Goal: Task Accomplishment & Management: Use online tool/utility

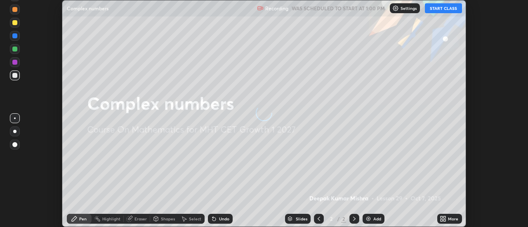
scroll to position [227, 528]
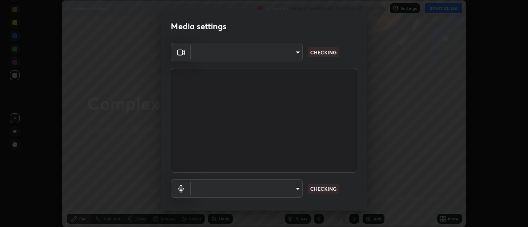
type input "3fb0db9b948ee014c865c74d3d253d8b81db7a3fe99a51a232c6435469281ce5"
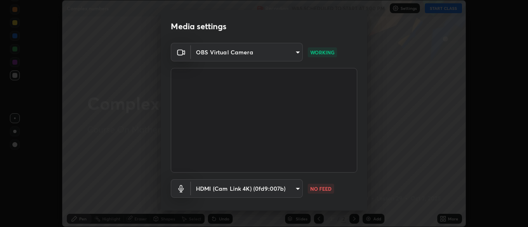
click at [296, 188] on body "Erase all Complex numbers Recording WAS SCHEDULED TO START AT 1:00 PM Settings …" at bounding box center [264, 113] width 528 height 227
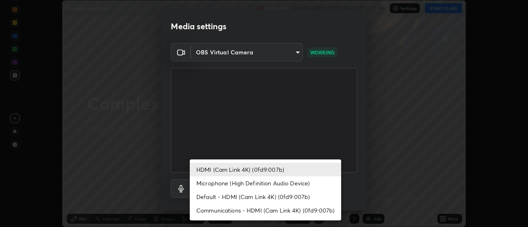
click at [253, 181] on li "Microphone (High Definition Audio Device)" at bounding box center [265, 183] width 151 height 14
type input "f3604cd5161b48aab7881b97f2e7e6a29828c21ac58aee31058a017e89eaad76"
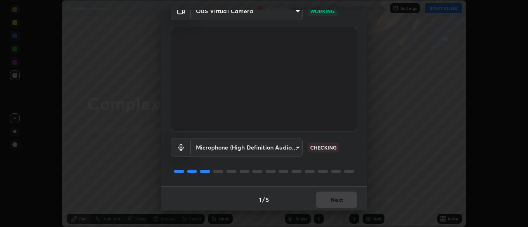
scroll to position [43, 0]
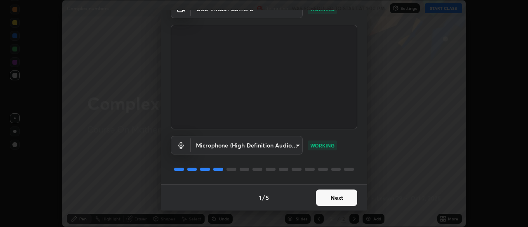
click at [332, 197] on button "Next" at bounding box center [336, 198] width 41 height 16
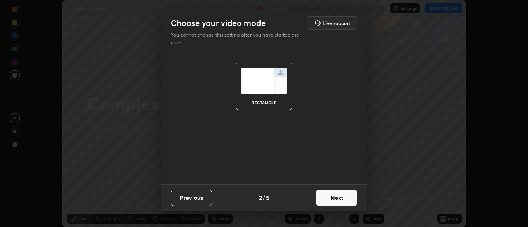
scroll to position [0, 0]
click at [335, 197] on button "Next" at bounding box center [336, 198] width 41 height 16
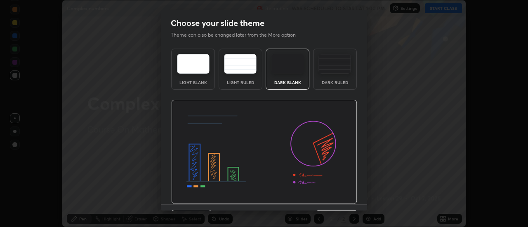
scroll to position [20, 0]
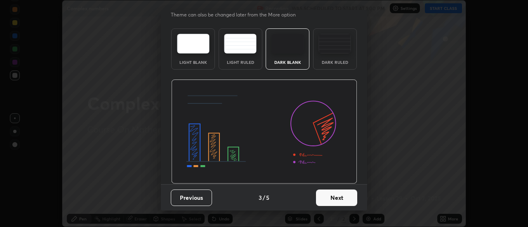
click at [335, 197] on button "Next" at bounding box center [336, 198] width 41 height 16
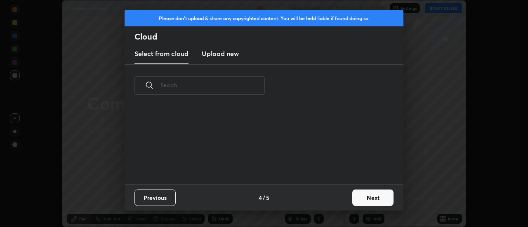
scroll to position [0, 0]
click at [371, 200] on button "Next" at bounding box center [372, 198] width 41 height 16
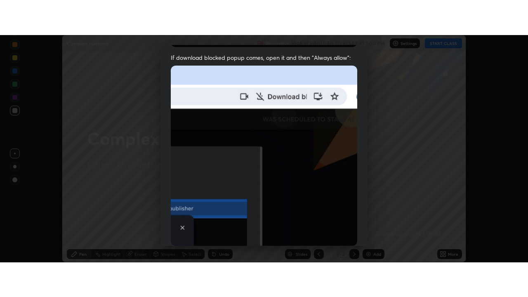
scroll to position [211, 0]
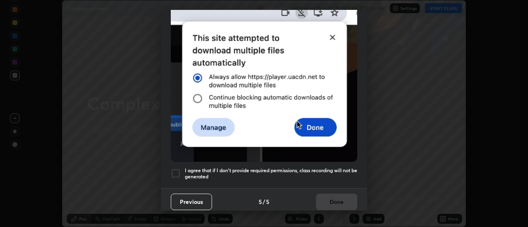
click at [175, 169] on div at bounding box center [176, 174] width 10 height 10
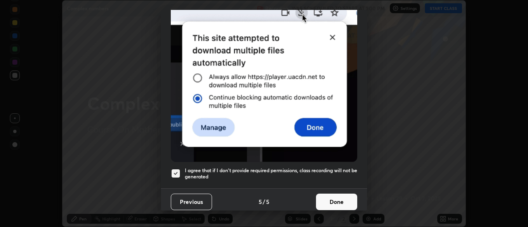
click at [333, 199] on button "Done" at bounding box center [336, 202] width 41 height 16
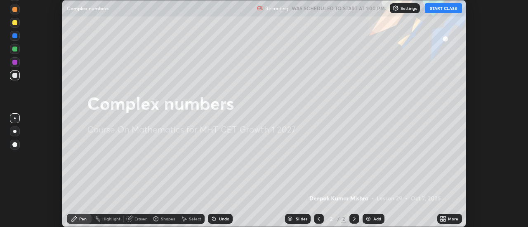
click at [449, 6] on button "START CLASS" at bounding box center [443, 8] width 37 height 10
click at [376, 218] on div "Add" at bounding box center [377, 219] width 8 height 4
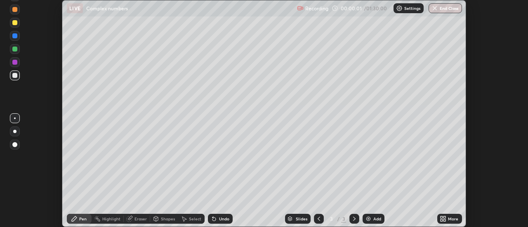
click at [447, 218] on div "More" at bounding box center [449, 219] width 25 height 10
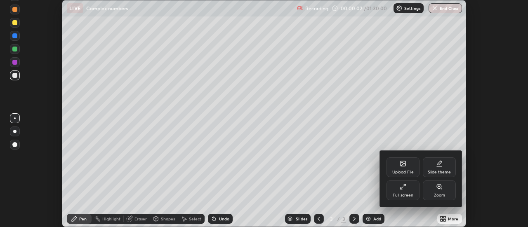
click at [407, 193] on div "Full screen" at bounding box center [402, 195] width 21 height 4
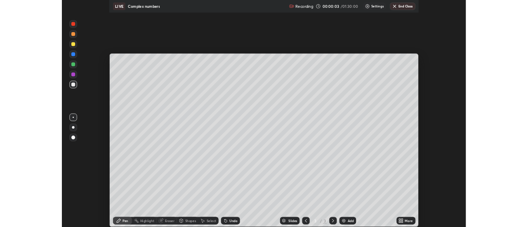
scroll to position [297, 528]
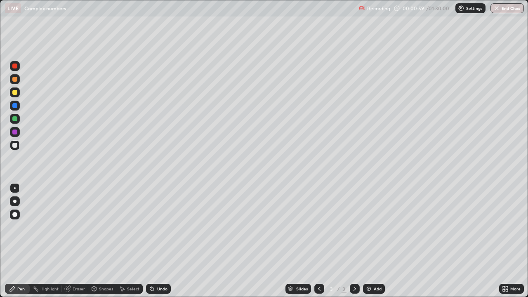
click at [14, 88] on div at bounding box center [15, 92] width 10 height 10
click at [14, 141] on div at bounding box center [15, 145] width 10 height 10
click at [81, 227] on div "Eraser" at bounding box center [75, 289] width 26 height 10
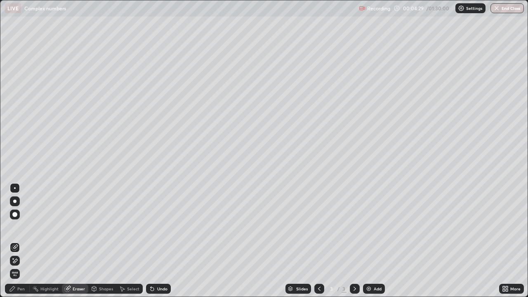
click at [26, 227] on div "Pen" at bounding box center [17, 289] width 25 height 10
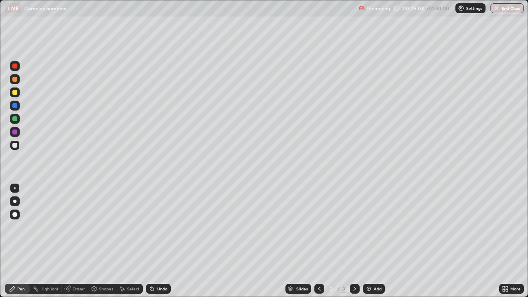
click at [55, 227] on div "Highlight" at bounding box center [49, 288] width 18 height 4
click at [75, 227] on div "Eraser" at bounding box center [75, 289] width 26 height 10
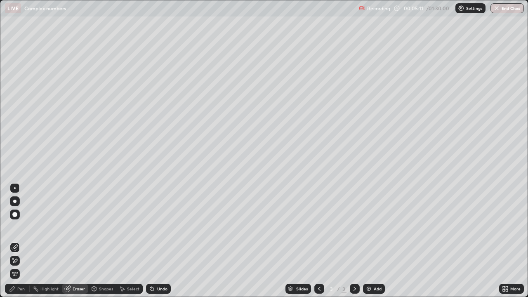
click at [27, 227] on div "Pen" at bounding box center [17, 289] width 25 height 10
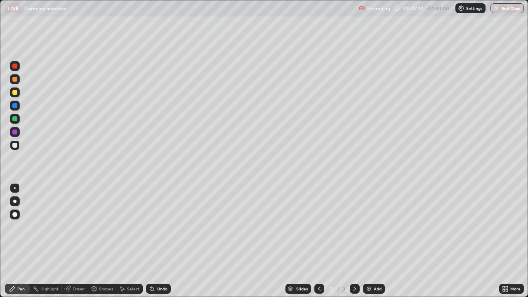
click at [14, 93] on div at bounding box center [14, 92] width 5 height 5
click at [369, 227] on img at bounding box center [368, 288] width 7 height 7
click at [76, 227] on div "Eraser" at bounding box center [79, 288] width 12 height 4
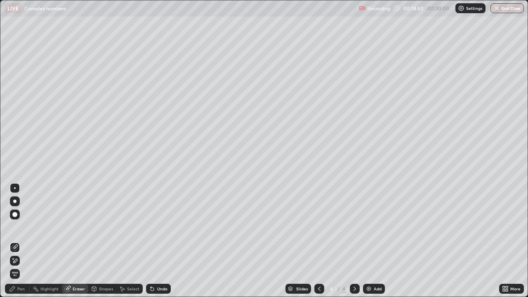
click at [27, 227] on div "Pen" at bounding box center [17, 289] width 25 height 10
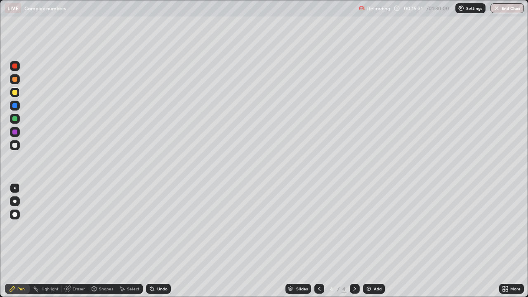
click at [16, 142] on div at bounding box center [15, 145] width 10 height 10
click at [76, 227] on div "Eraser" at bounding box center [79, 288] width 12 height 4
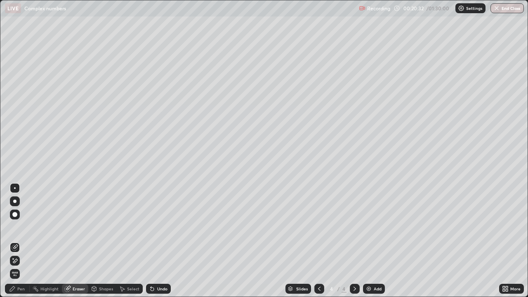
click at [27, 227] on div "Pen" at bounding box center [17, 289] width 25 height 10
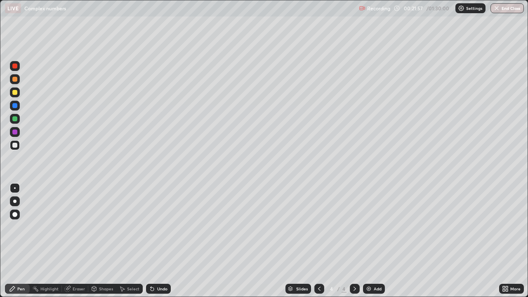
click at [76, 227] on div "Eraser" at bounding box center [79, 288] width 12 height 4
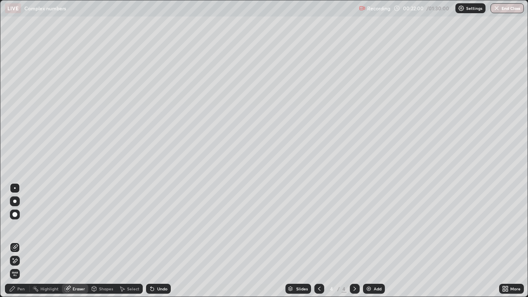
click at [24, 227] on div "Pen" at bounding box center [20, 288] width 7 height 4
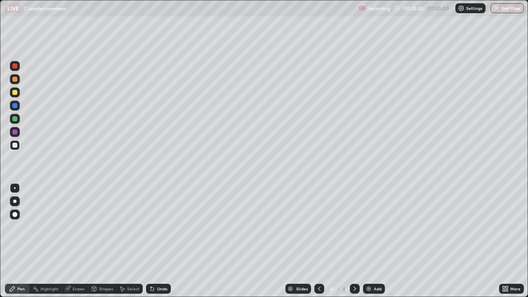
click at [15, 118] on div at bounding box center [14, 118] width 5 height 5
click at [369, 227] on img at bounding box center [368, 288] width 7 height 7
click at [16, 94] on div at bounding box center [14, 92] width 5 height 5
click at [15, 142] on div at bounding box center [15, 145] width 10 height 10
click at [14, 103] on div at bounding box center [14, 105] width 5 height 5
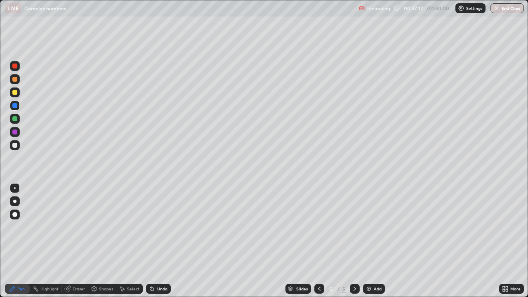
click at [14, 143] on div at bounding box center [14, 145] width 5 height 5
click at [374, 227] on div "Add" at bounding box center [377, 288] width 8 height 4
click at [15, 92] on div at bounding box center [14, 92] width 5 height 5
click at [17, 143] on div at bounding box center [15, 145] width 10 height 10
click at [16, 91] on div at bounding box center [14, 92] width 5 height 5
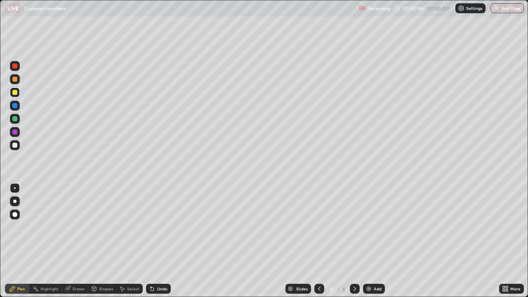
click at [371, 227] on img at bounding box center [368, 288] width 7 height 7
click at [16, 144] on div at bounding box center [14, 145] width 5 height 5
click at [369, 227] on img at bounding box center [368, 288] width 7 height 7
click at [15, 91] on div at bounding box center [14, 92] width 5 height 5
click at [14, 144] on div at bounding box center [14, 145] width 5 height 5
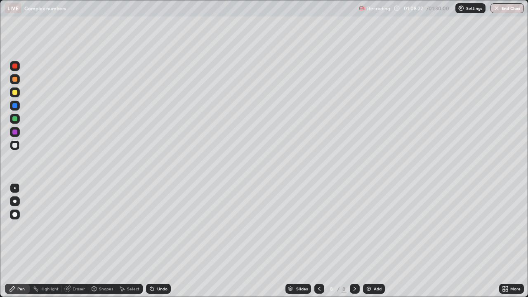
click at [83, 227] on div "Eraser" at bounding box center [75, 289] width 26 height 10
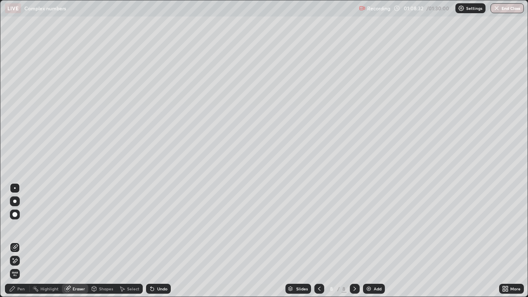
click at [20, 227] on div "Pen" at bounding box center [20, 288] width 7 height 4
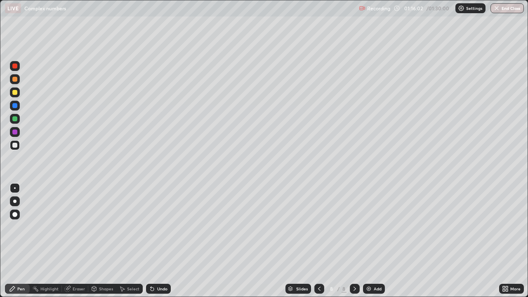
click at [509, 8] on button "End Class" at bounding box center [506, 8] width 33 height 10
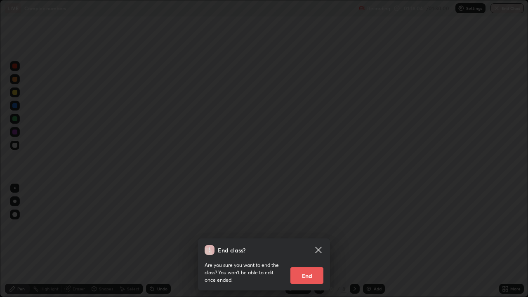
click at [310, 227] on button "End" at bounding box center [306, 275] width 33 height 16
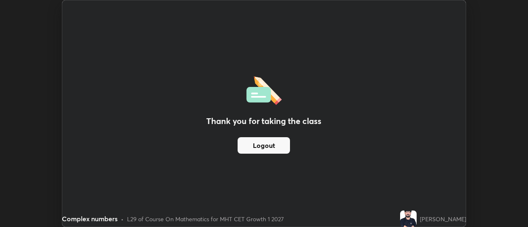
scroll to position [40993, 40693]
